Goal: Task Accomplishment & Management: Use online tool/utility

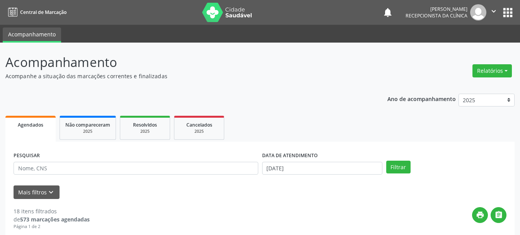
scroll to position [39, 0]
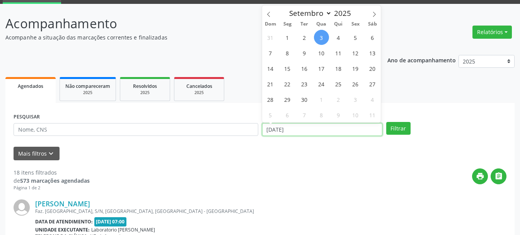
click at [319, 126] on input "[DATE]" at bounding box center [322, 129] width 120 height 13
click at [304, 37] on span "2" at bounding box center [304, 37] width 15 height 15
type input "[DATE]"
click at [304, 37] on span "2" at bounding box center [304, 37] width 15 height 15
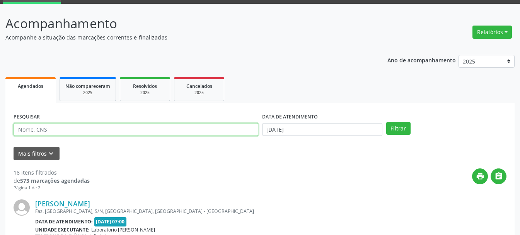
click at [35, 133] on input "text" at bounding box center [136, 129] width 245 height 13
type input "898006320508355"
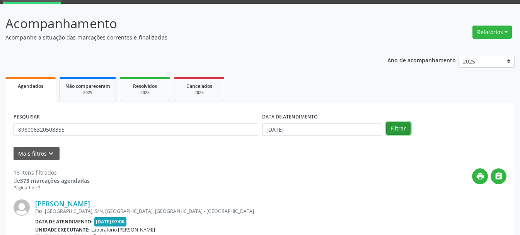
click at [400, 126] on button "Filtrar" at bounding box center [398, 128] width 24 height 13
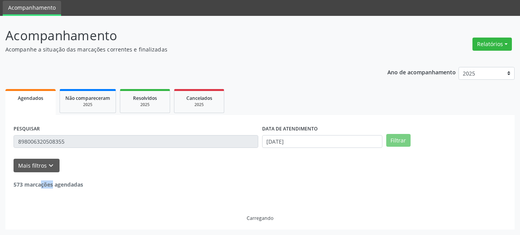
scroll to position [27, 0]
click at [400, 126] on div "PESQUISAR 898006320508355 DATA DE ATENDIMENTO [DATE] Filtrar" at bounding box center [260, 138] width 496 height 30
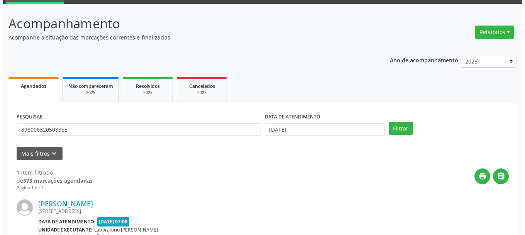
scroll to position [113, 0]
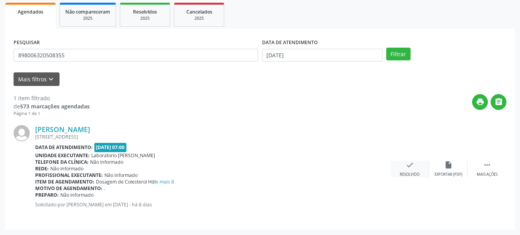
click at [407, 171] on div "check Resolvido" at bounding box center [409, 168] width 39 height 17
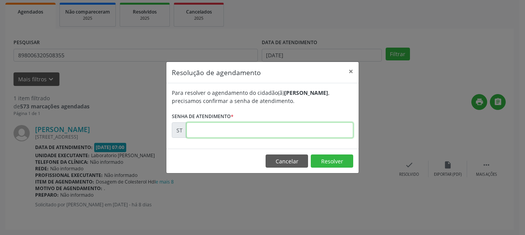
click at [233, 125] on input "text" at bounding box center [270, 129] width 167 height 15
type input "00018236"
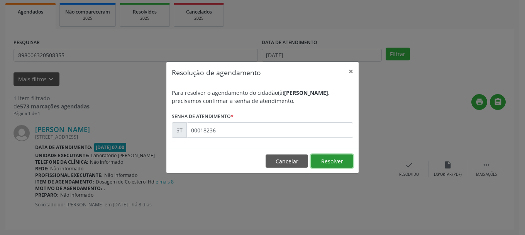
click at [330, 163] on button "Resolver" at bounding box center [332, 160] width 43 height 13
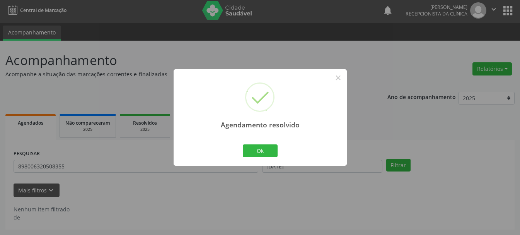
scroll to position [2, 0]
click at [261, 148] on button "Ok" at bounding box center [260, 150] width 35 height 13
click at [261, 148] on div "Agendamento resolvido × Ok Cancel" at bounding box center [260, 117] width 520 height 235
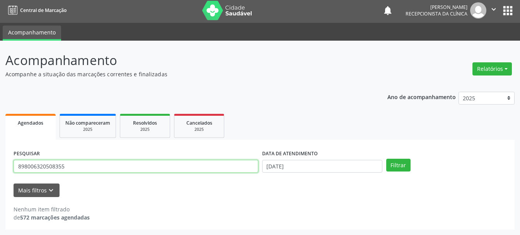
click at [129, 167] on input "898006320508355" at bounding box center [136, 166] width 245 height 13
type input "8"
type input "700207464359324"
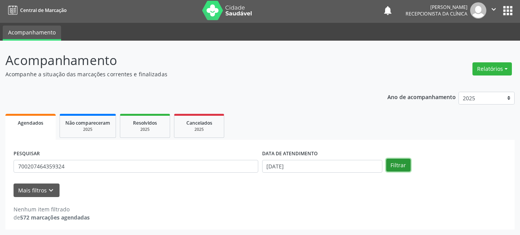
click at [393, 162] on button "Filtrar" at bounding box center [398, 164] width 24 height 13
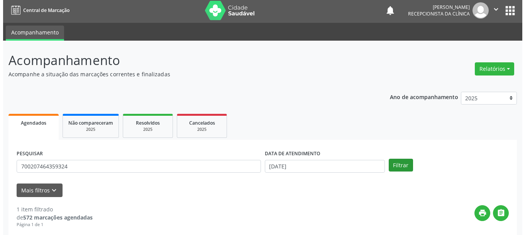
scroll to position [113, 0]
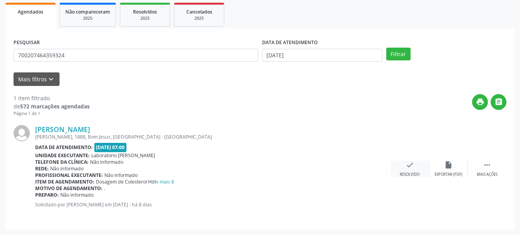
click at [410, 168] on icon "check" at bounding box center [409, 164] width 9 height 9
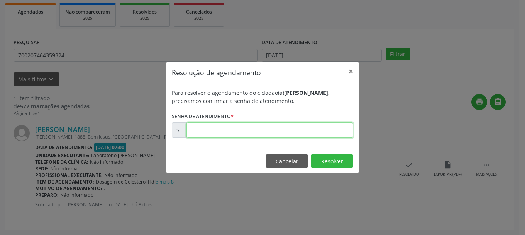
click at [337, 131] on input "text" at bounding box center [270, 129] width 167 height 15
type input "00018238"
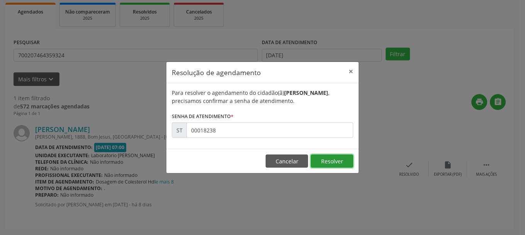
click at [341, 156] on button "Resolver" at bounding box center [332, 160] width 43 height 13
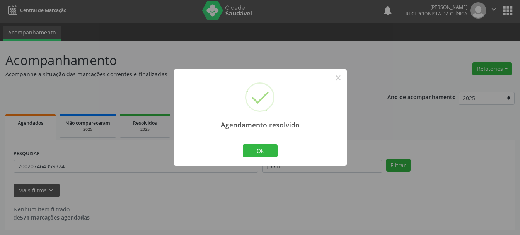
scroll to position [2, 0]
click at [250, 148] on button "Ok" at bounding box center [260, 150] width 35 height 13
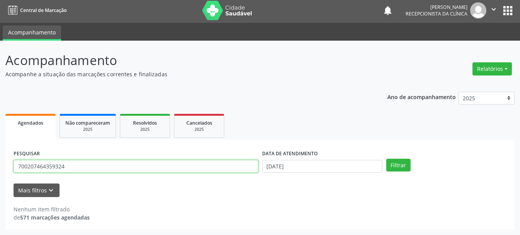
click at [103, 167] on input "700207464359324" at bounding box center [136, 166] width 245 height 13
type input "7"
type input "700005623242701"
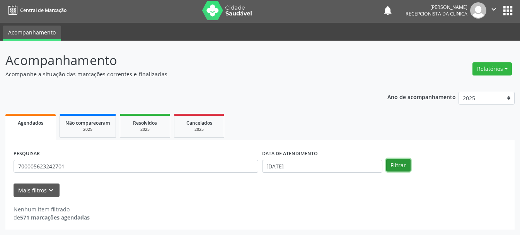
click at [391, 164] on button "Filtrar" at bounding box center [398, 164] width 24 height 13
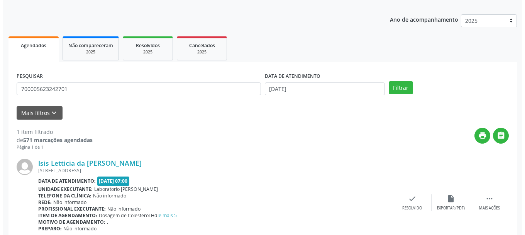
scroll to position [113, 0]
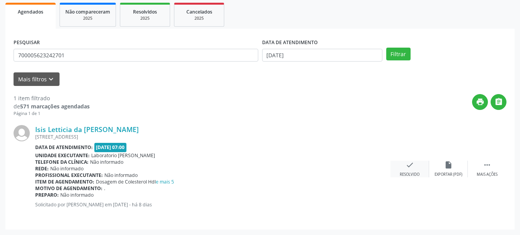
click at [399, 169] on div "check Resolvido" at bounding box center [409, 168] width 39 height 17
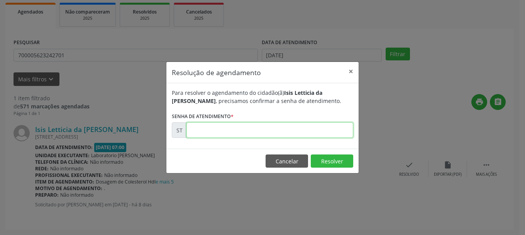
click at [241, 126] on input "text" at bounding box center [270, 129] width 167 height 15
type input "00018267"
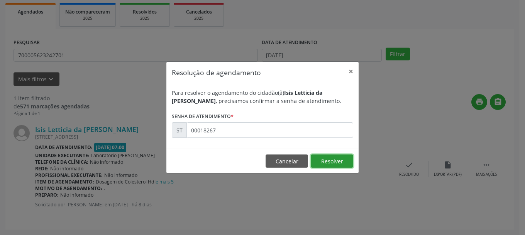
click at [341, 161] on button "Resolver" at bounding box center [332, 160] width 43 height 13
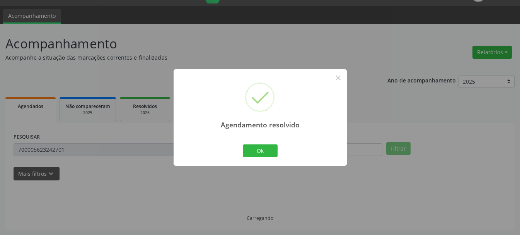
scroll to position [2, 0]
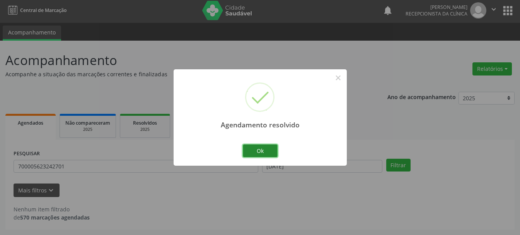
click at [276, 151] on button "Ok" at bounding box center [260, 150] width 35 height 13
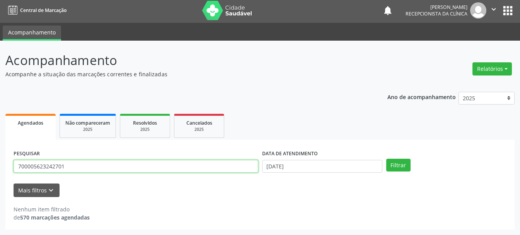
click at [152, 167] on input "700005623242701" at bounding box center [136, 166] width 245 height 13
type input "7"
type input "898002995575022"
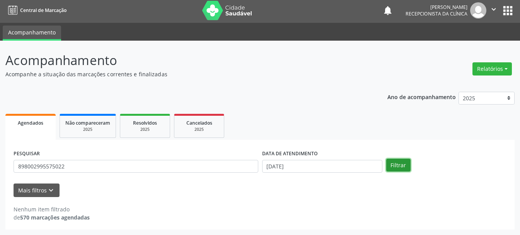
click at [401, 166] on button "Filtrar" at bounding box center [398, 164] width 24 height 13
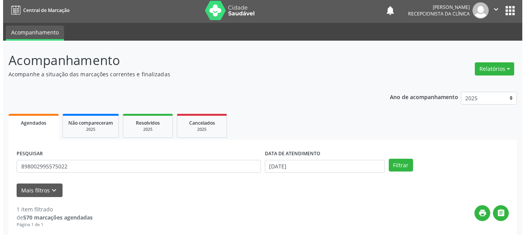
scroll to position [113, 0]
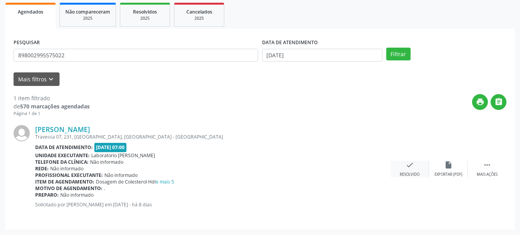
click at [403, 171] on div "check Resolvido" at bounding box center [409, 168] width 39 height 17
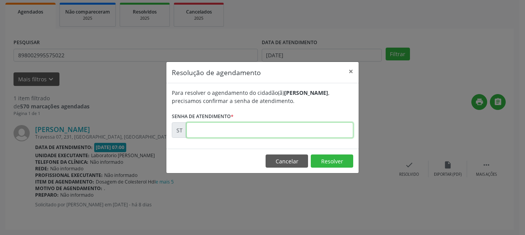
click at [215, 137] on input "text" at bounding box center [270, 129] width 167 height 15
type input "00018264"
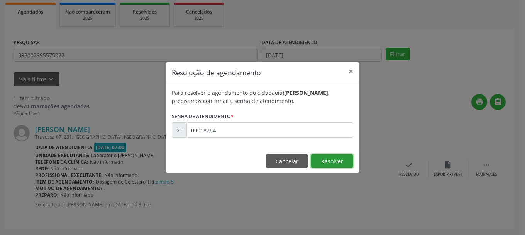
click at [339, 161] on button "Resolver" at bounding box center [332, 160] width 43 height 13
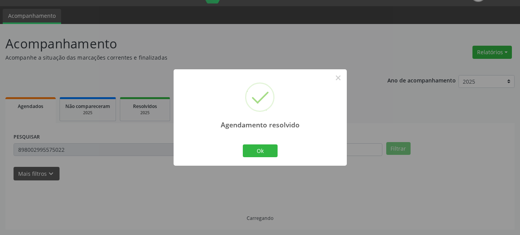
scroll to position [2, 0]
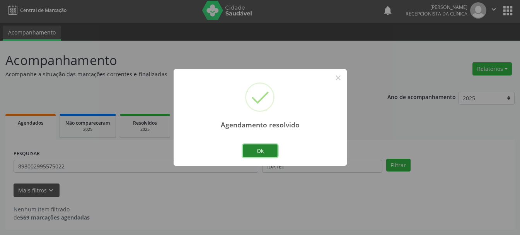
click at [257, 151] on button "Ok" at bounding box center [260, 150] width 35 height 13
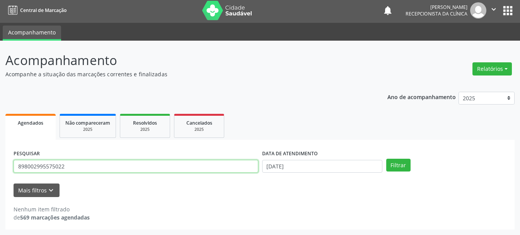
click at [216, 170] on input "898002995575022" at bounding box center [136, 166] width 245 height 13
type input "8"
type input "709201228835639"
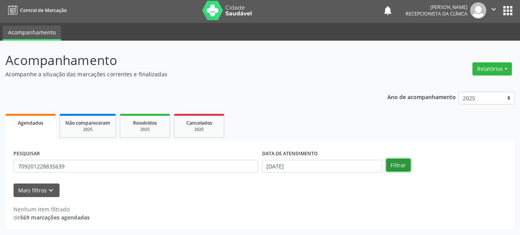
click at [408, 163] on button "Filtrar" at bounding box center [398, 164] width 24 height 13
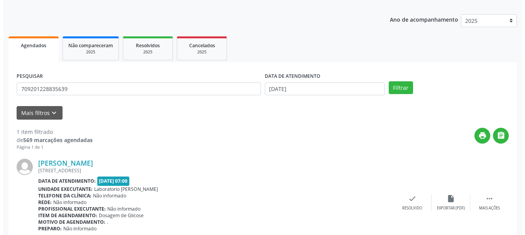
scroll to position [113, 0]
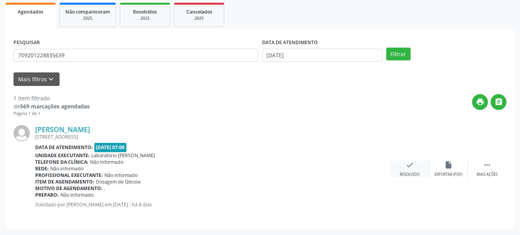
click at [414, 167] on div "check Resolvido" at bounding box center [409, 168] width 39 height 17
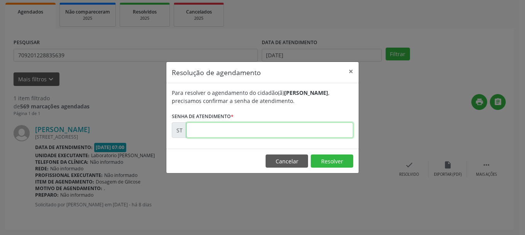
click at [250, 134] on input "text" at bounding box center [270, 129] width 167 height 15
type input "00018262"
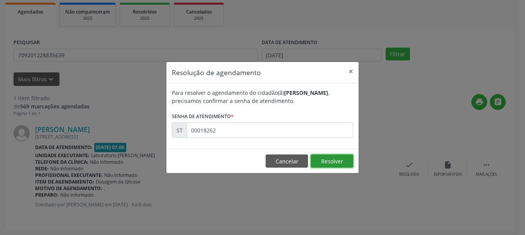
click at [321, 159] on button "Resolver" at bounding box center [332, 160] width 43 height 13
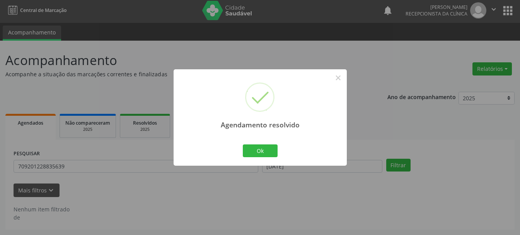
scroll to position [2, 0]
click at [263, 147] on button "Ok" at bounding box center [260, 150] width 35 height 13
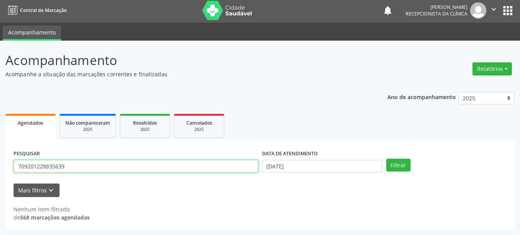
click at [159, 168] on input "709201228835639" at bounding box center [136, 166] width 245 height 13
type input "7"
type input "700903948899998"
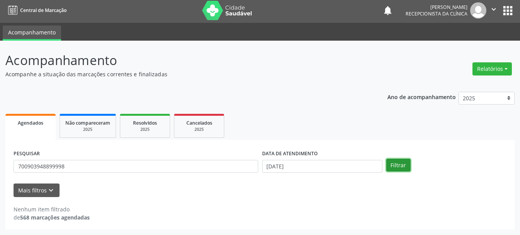
click at [407, 161] on button "Filtrar" at bounding box center [398, 164] width 24 height 13
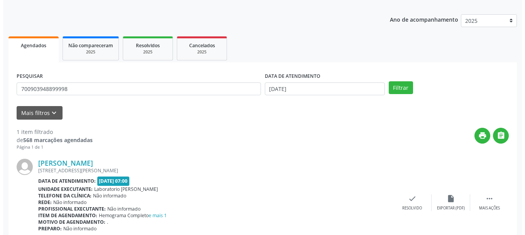
scroll to position [113, 0]
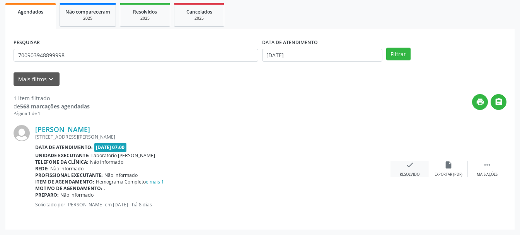
click at [408, 172] on div "Resolvido" at bounding box center [410, 174] width 20 height 5
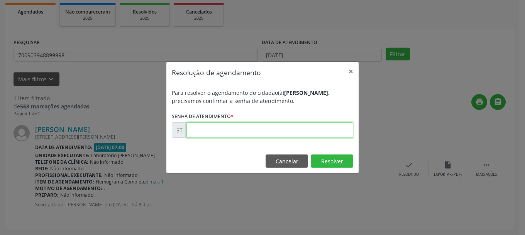
click at [228, 133] on input "text" at bounding box center [270, 129] width 167 height 15
type input "00018253"
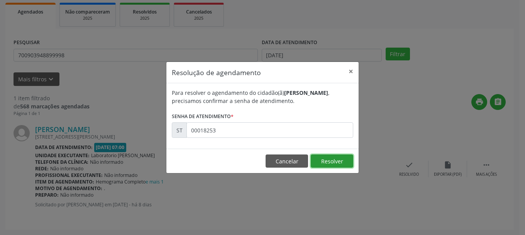
click at [338, 160] on button "Resolver" at bounding box center [332, 160] width 43 height 13
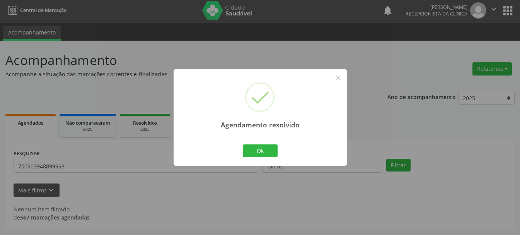
scroll to position [2, 0]
click at [255, 150] on button "Ok" at bounding box center [260, 150] width 35 height 13
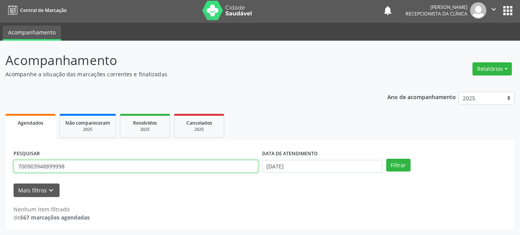
click at [136, 164] on input "700903948899998" at bounding box center [136, 166] width 245 height 13
type input "7"
type input "898000542129649"
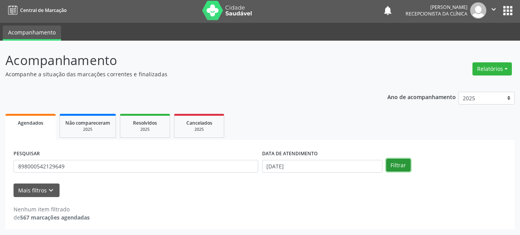
click at [400, 163] on button "Filtrar" at bounding box center [398, 164] width 24 height 13
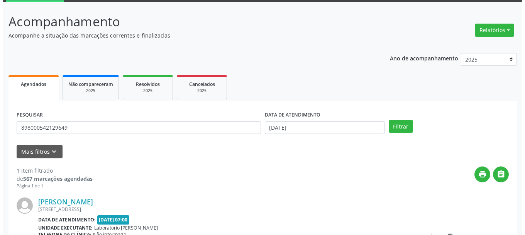
scroll to position [113, 0]
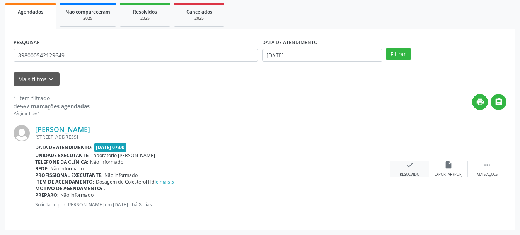
click at [402, 174] on div "Resolvido" at bounding box center [410, 174] width 20 height 5
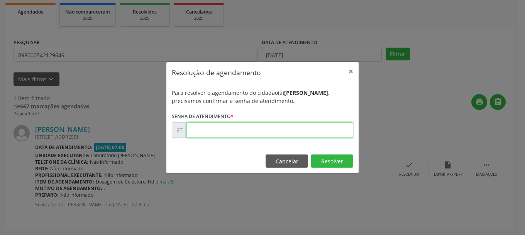
click at [249, 126] on input "text" at bounding box center [270, 129] width 167 height 15
type input "00018239"
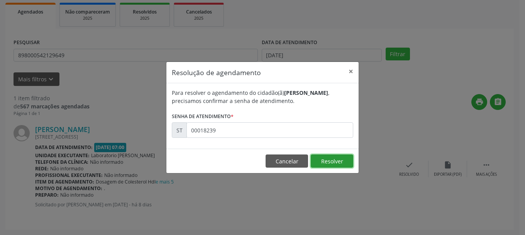
click at [347, 159] on button "Resolver" at bounding box center [332, 160] width 43 height 13
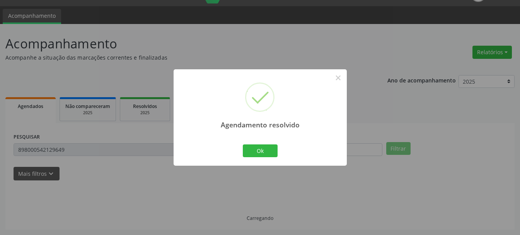
scroll to position [2, 0]
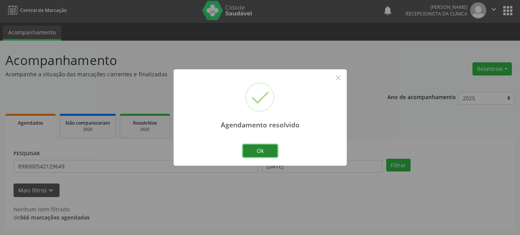
click at [262, 152] on button "Ok" at bounding box center [260, 150] width 35 height 13
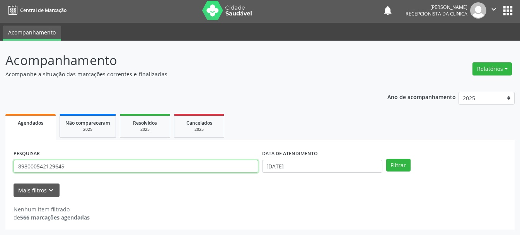
click at [217, 165] on input "898000542129649" at bounding box center [136, 166] width 245 height 13
type input "8"
type input "701804256995973"
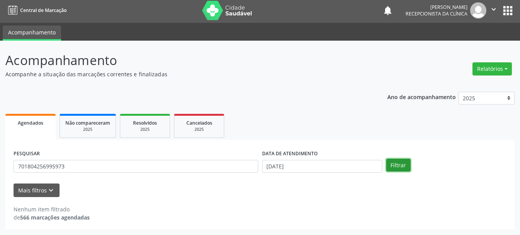
click at [396, 167] on button "Filtrar" at bounding box center [398, 164] width 24 height 13
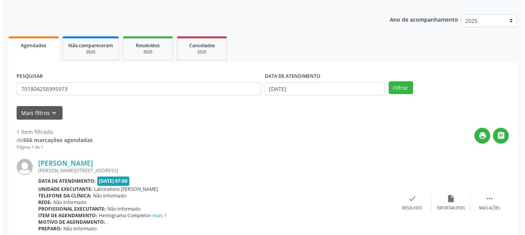
scroll to position [113, 0]
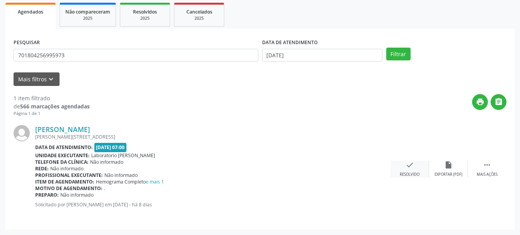
click at [412, 169] on icon "check" at bounding box center [409, 164] width 9 height 9
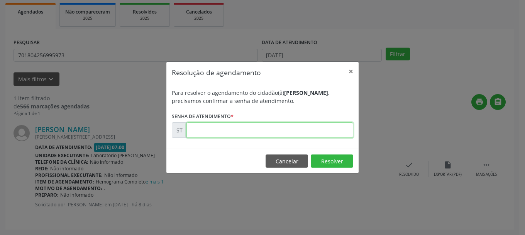
click at [321, 133] on input "text" at bounding box center [270, 129] width 167 height 15
type input "00018233"
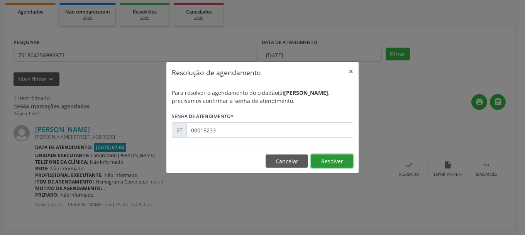
click at [331, 163] on button "Resolver" at bounding box center [332, 160] width 43 height 13
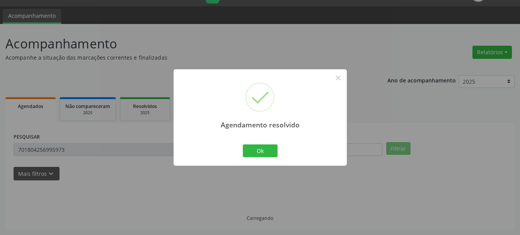
scroll to position [2, 0]
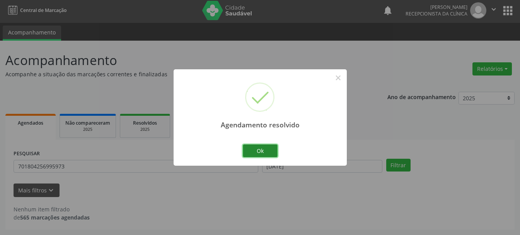
click at [270, 149] on button "Ok" at bounding box center [260, 150] width 35 height 13
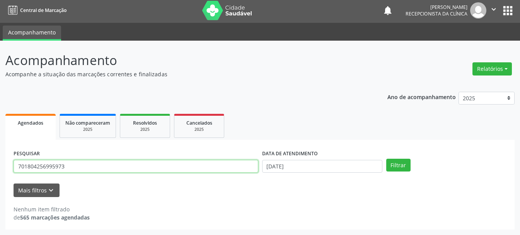
click at [233, 168] on input "701804256995973" at bounding box center [136, 166] width 245 height 13
type input "7"
type input "706003847382946"
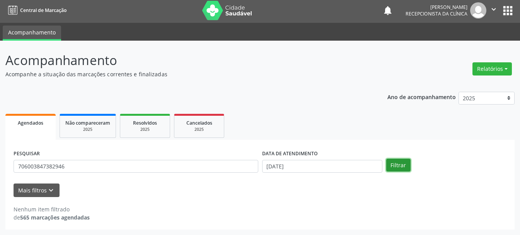
click at [403, 161] on button "Filtrar" at bounding box center [398, 164] width 24 height 13
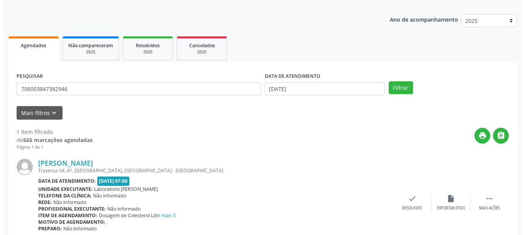
scroll to position [113, 0]
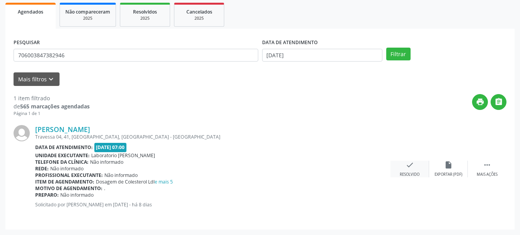
click at [410, 168] on icon "check" at bounding box center [409, 164] width 9 height 9
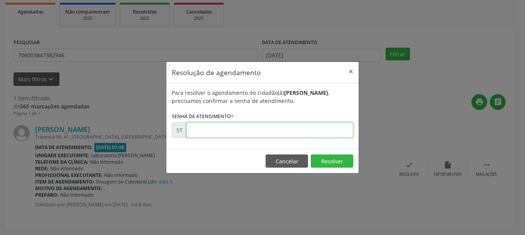
click at [279, 129] on input "text" at bounding box center [270, 129] width 167 height 15
type input "00018230"
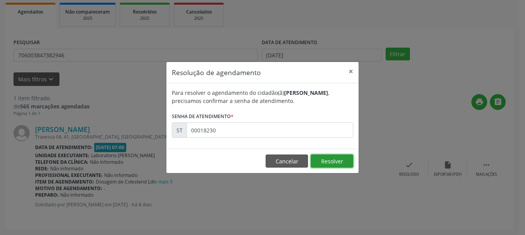
click at [329, 155] on button "Resolver" at bounding box center [332, 160] width 43 height 13
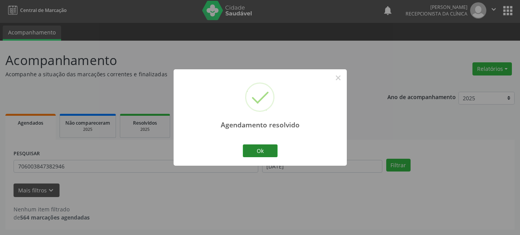
scroll to position [2, 0]
click at [252, 147] on button "Ok" at bounding box center [260, 150] width 35 height 13
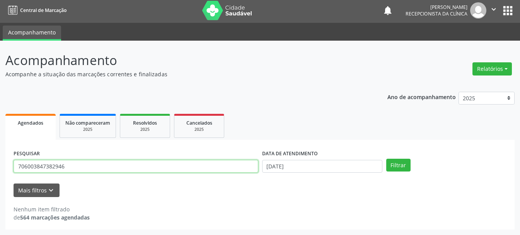
click at [239, 163] on input "706003847382946" at bounding box center [136, 166] width 245 height 13
type input "7"
type input "898002993243944"
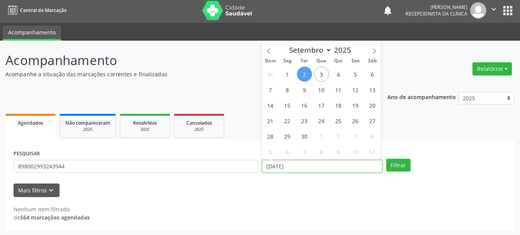
click at [309, 160] on input "[DATE]" at bounding box center [322, 166] width 120 height 13
click at [284, 71] on span "1" at bounding box center [287, 73] width 15 height 15
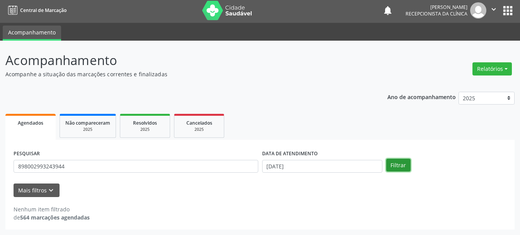
click at [400, 162] on button "Filtrar" at bounding box center [398, 164] width 24 height 13
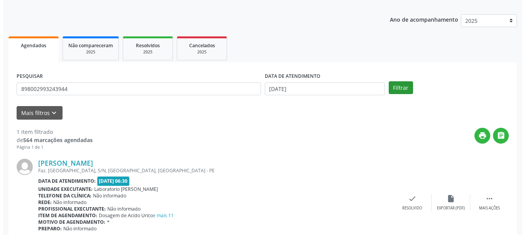
scroll to position [113, 0]
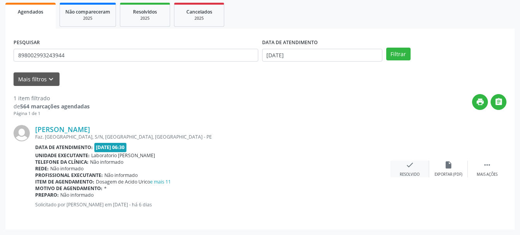
click at [406, 172] on div "Resolvido" at bounding box center [410, 174] width 20 height 5
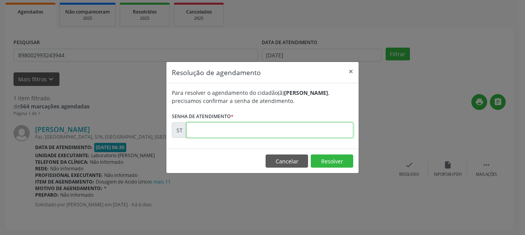
click at [252, 132] on input "text" at bounding box center [270, 129] width 167 height 15
type input "00019700"
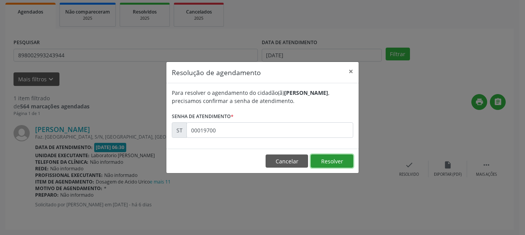
click at [353, 156] on button "Resolver" at bounding box center [332, 160] width 43 height 13
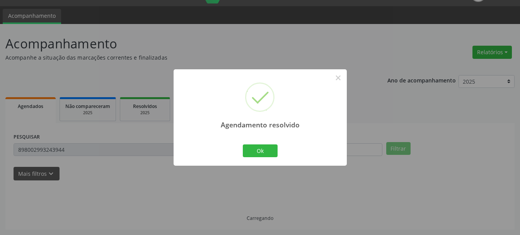
scroll to position [2, 0]
